Goal: Task Accomplishment & Management: Manage account settings

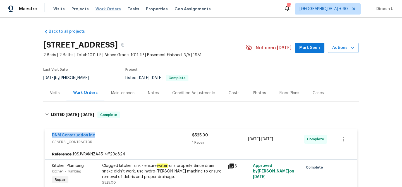
click at [106, 10] on span "Work Orders" at bounding box center [108, 9] width 25 height 6
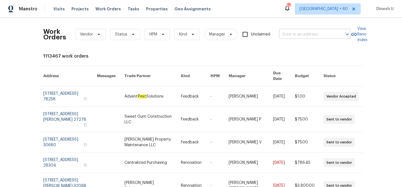
click at [303, 33] on input "text" at bounding box center [307, 34] width 56 height 9
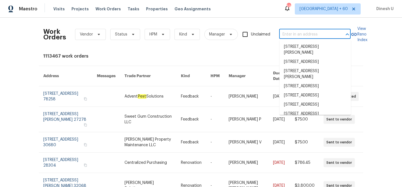
paste input "[STREET_ADDRESS][PERSON_NAME]"
type input "[STREET_ADDRESS][PERSON_NAME]"
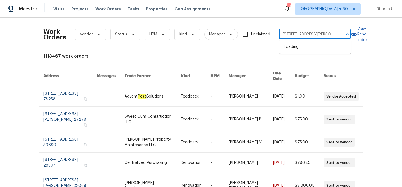
scroll to position [0, 16]
click at [299, 45] on li "[STREET_ADDRESS]" at bounding box center [316, 46] width 72 height 9
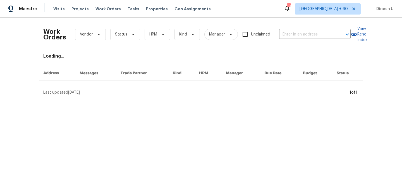
type input "[STREET_ADDRESS]"
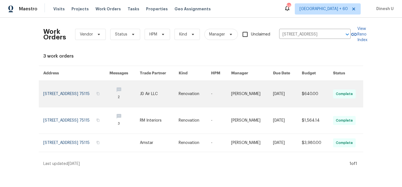
click at [47, 92] on link at bounding box center [76, 94] width 66 height 26
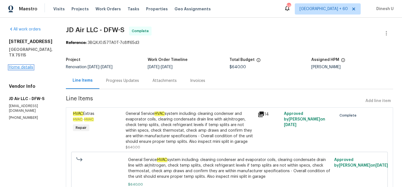
click at [16, 65] on link "Home details" at bounding box center [21, 67] width 24 height 4
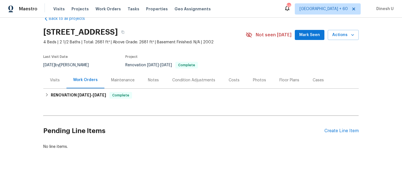
scroll to position [13, 0]
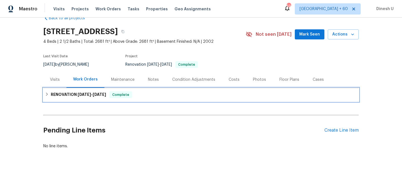
click at [82, 90] on div "RENOVATION [DATE] - [DATE] Complete" at bounding box center [201, 94] width 316 height 13
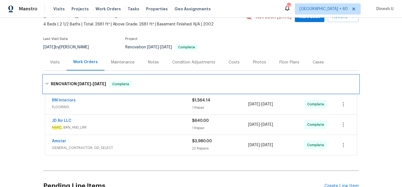
scroll to position [0, 0]
